Goal: Use online tool/utility: Utilize a website feature to perform a specific function

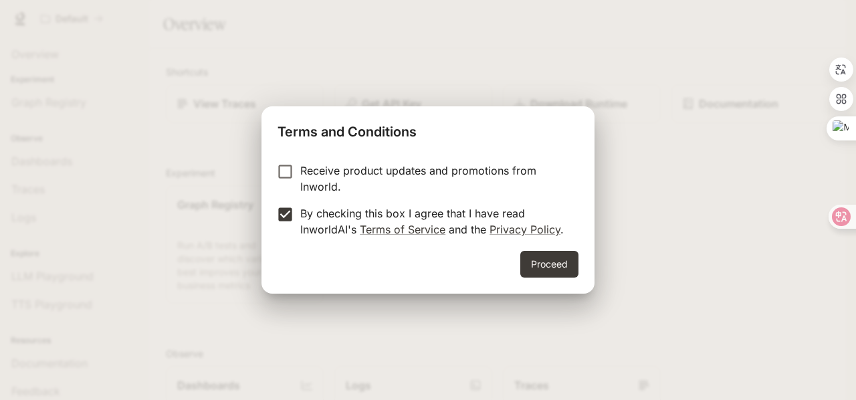
click at [572, 214] on form "Receive product updates and promotions from Inworld. By checking this box I agr…" at bounding box center [427, 199] width 301 height 75
click at [553, 263] on button "Proceed" at bounding box center [549, 264] width 58 height 27
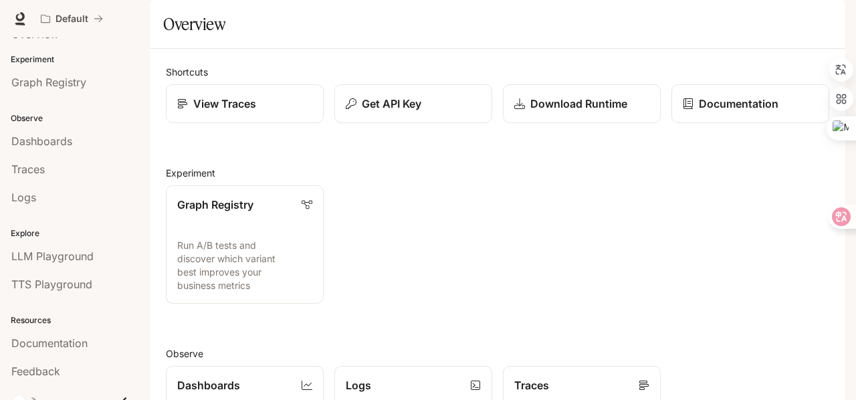
scroll to position [31, 0]
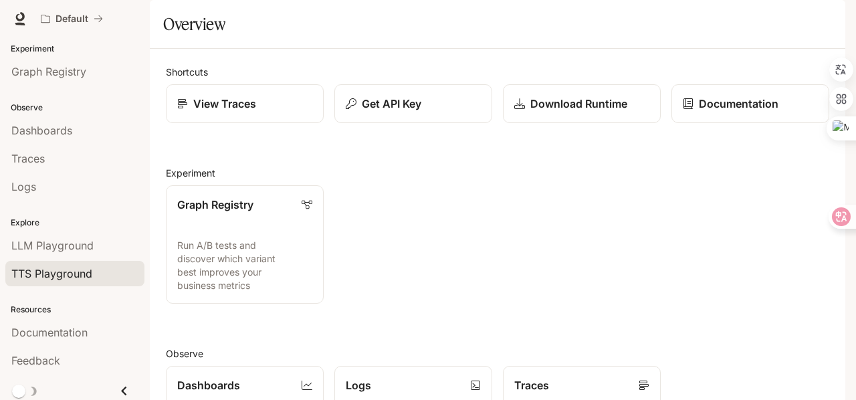
click at [79, 274] on span "TTS Playground" at bounding box center [51, 273] width 81 height 16
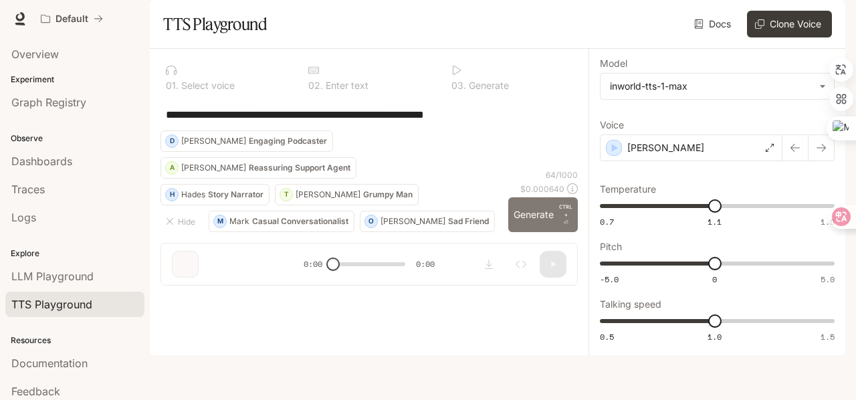
click at [533, 232] on button "Generate CTRL + ⏎" at bounding box center [543, 214] width 70 height 35
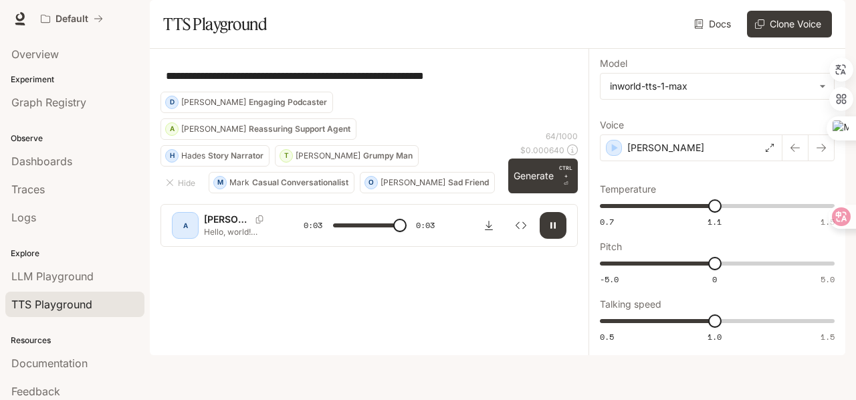
type input "*"
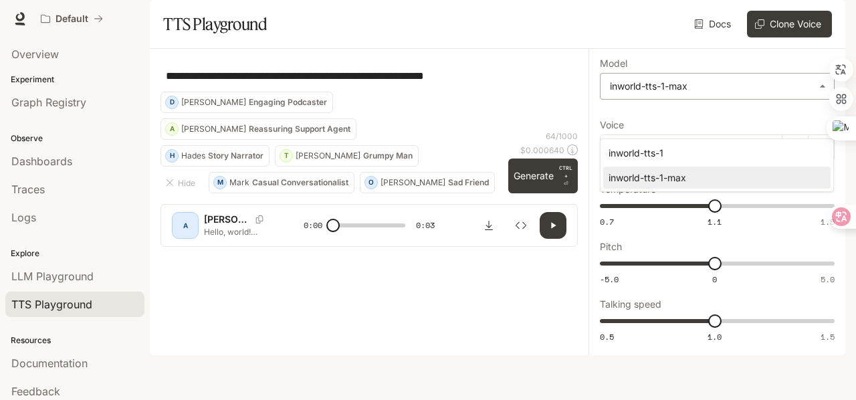
click at [747, 125] on body "**********" at bounding box center [428, 200] width 856 height 400
click at [481, 161] on div at bounding box center [428, 200] width 856 height 400
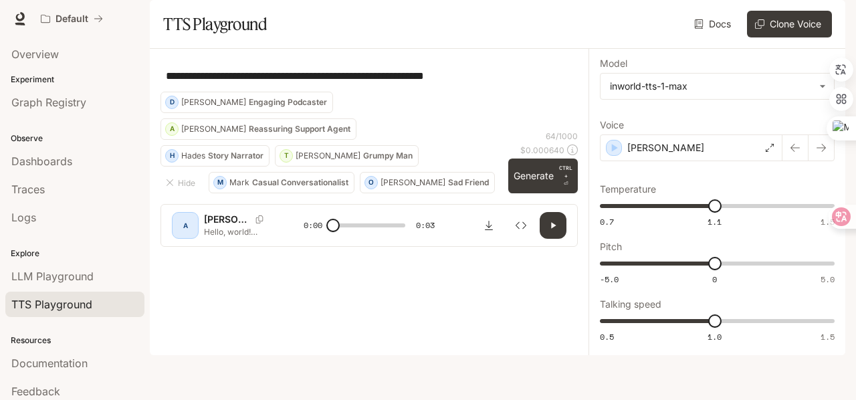
click at [241, 237] on p "Hello, world! What a wonderful day to be a text-to-speech model!" at bounding box center [238, 231] width 68 height 11
click at [197, 239] on div "A" at bounding box center [185, 225] width 27 height 27
click at [265, 226] on div "[PERSON_NAME]" at bounding box center [254, 219] width 100 height 13
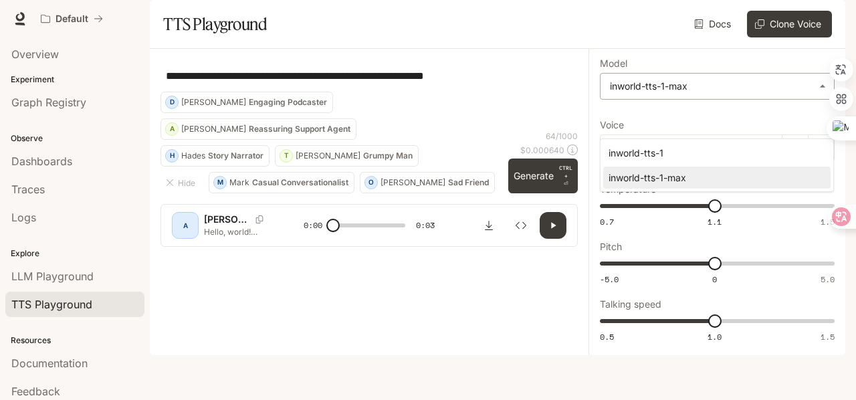
click at [666, 118] on body "**********" at bounding box center [428, 200] width 856 height 400
click at [503, 156] on div at bounding box center [428, 200] width 856 height 400
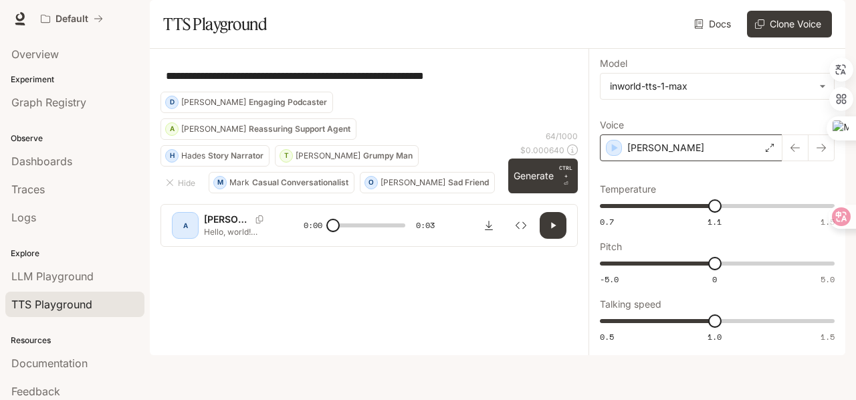
click at [700, 161] on div "[PERSON_NAME]" at bounding box center [691, 147] width 182 height 27
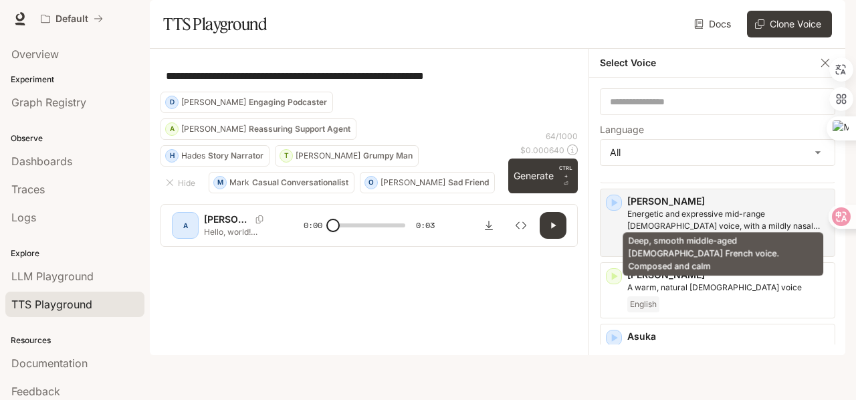
scroll to position [134, 0]
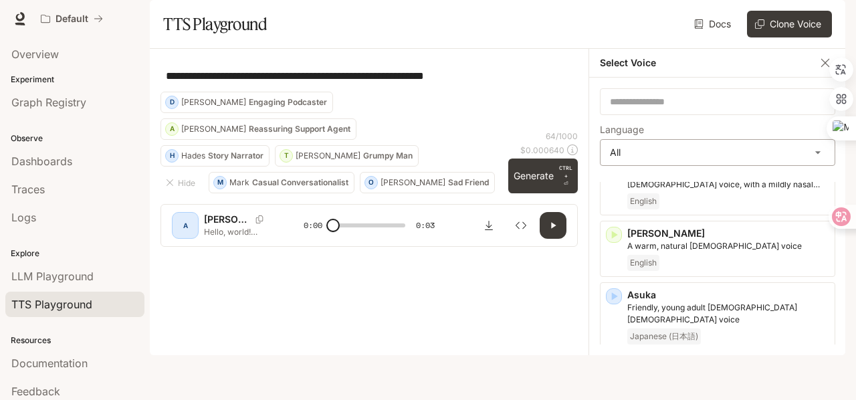
click at [658, 188] on body "**********" at bounding box center [428, 200] width 856 height 400
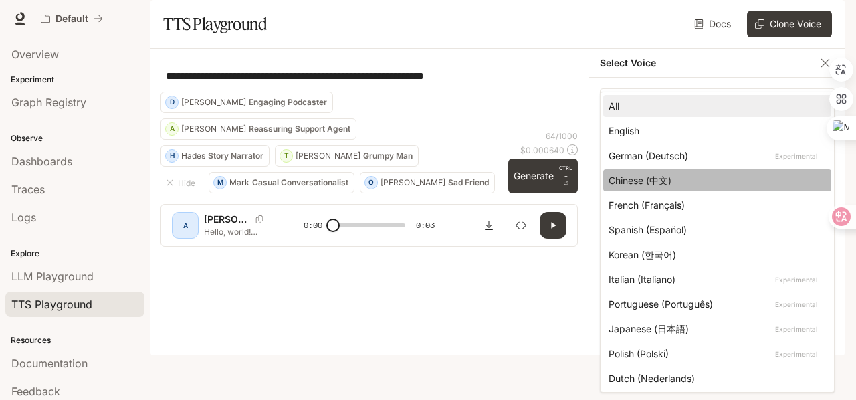
click at [660, 182] on div "Chinese (中文)" at bounding box center [714, 180] width 212 height 14
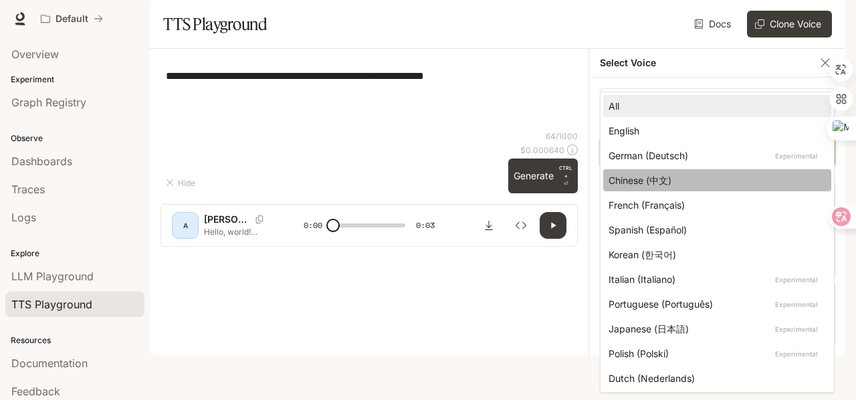
type input "*****"
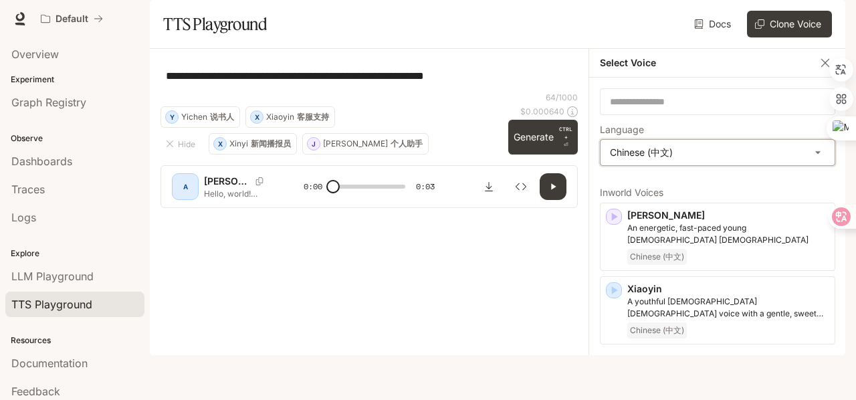
scroll to position [3, 0]
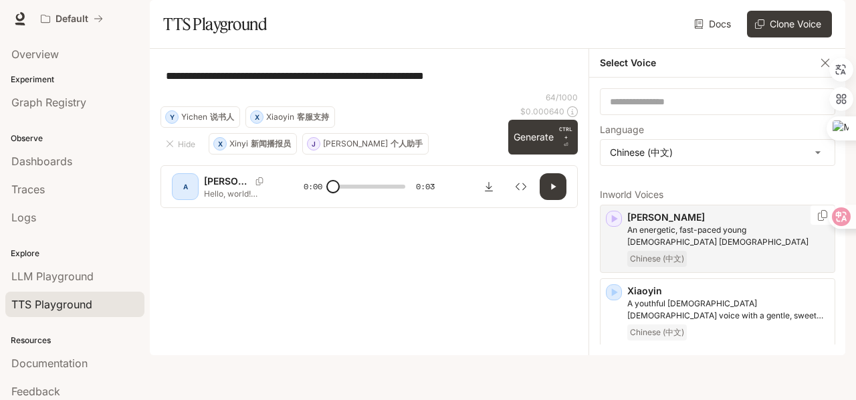
click at [770, 224] on p "[PERSON_NAME]" at bounding box center [728, 217] width 202 height 13
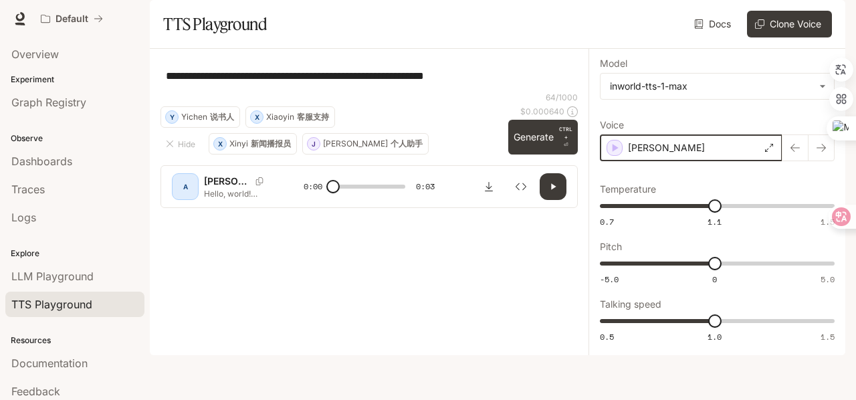
click at [609, 154] on icon "button" at bounding box center [614, 147] width 13 height 13
click at [613, 152] on icon "button" at bounding box center [615, 148] width 6 height 8
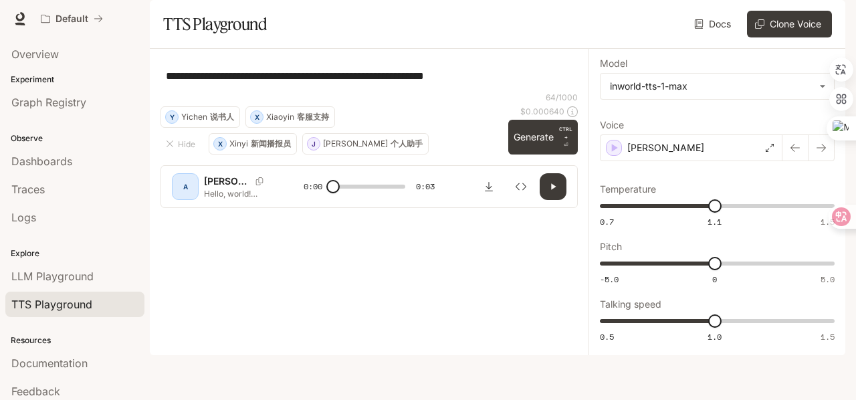
click at [255, 148] on p "新闻播报员" at bounding box center [271, 144] width 40 height 8
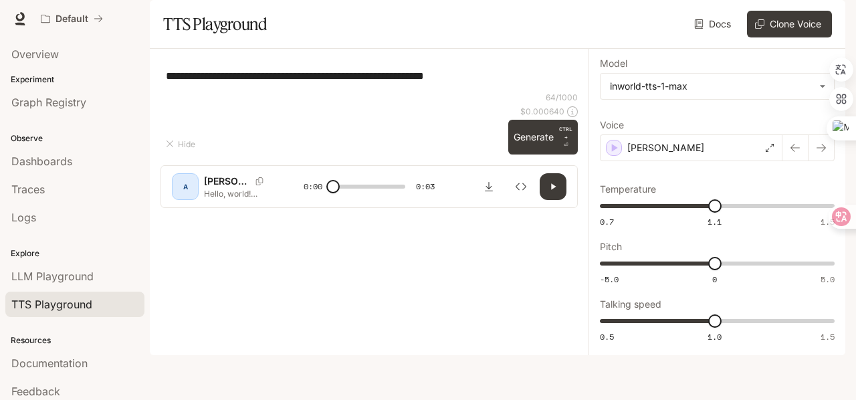
type textarea "**********"
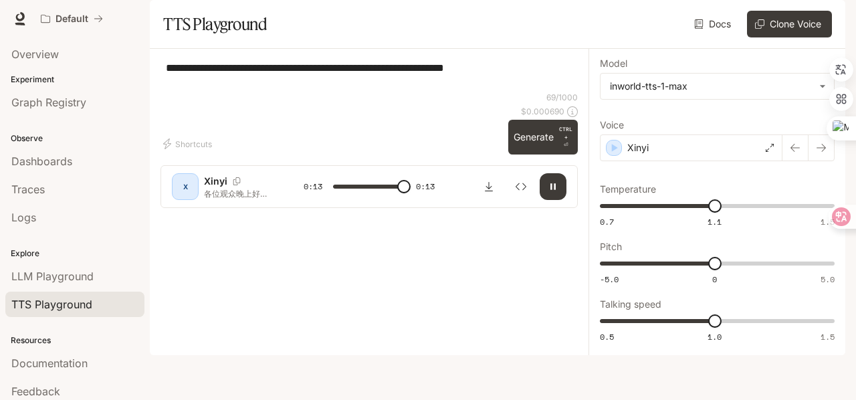
type input "*"
click at [783, 37] on button "Clone Voice" at bounding box center [789, 24] width 85 height 27
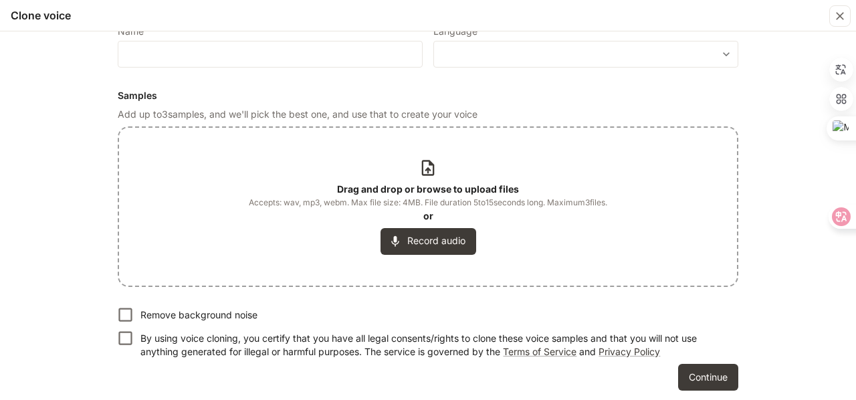
scroll to position [110, 0]
